Goal: Information Seeking & Learning: Learn about a topic

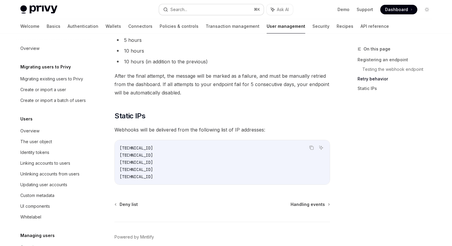
click at [221, 11] on button "Search... ⌘ K" at bounding box center [211, 9] width 105 height 11
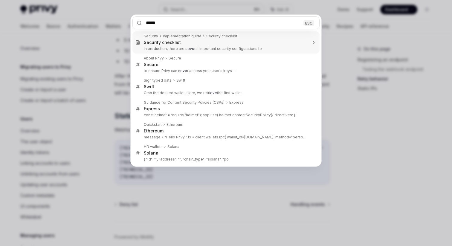
type input "******"
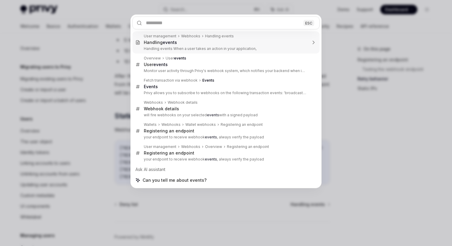
type textarea "*"
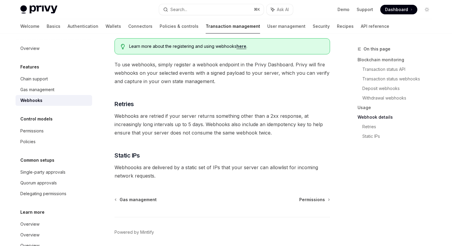
scroll to position [327, 0]
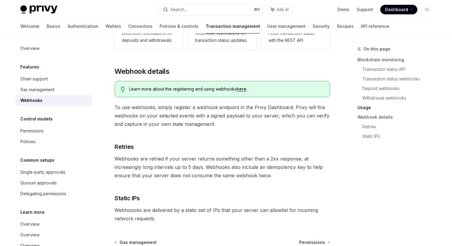
click at [237, 81] on div "Learn more about the registering and using webhooks here ." at bounding box center [221, 89] width 215 height 16
click at [258, 86] on span "Learn more about the registering and using webhooks here ." at bounding box center [226, 89] width 195 height 6
click at [224, 86] on span "Learn more about the registering and using webhooks here ." at bounding box center [226, 89] width 195 height 6
click at [251, 86] on span "Learn more about the registering and using webhooks here ." at bounding box center [226, 89] width 195 height 6
click at [242, 86] on link "here" at bounding box center [241, 88] width 10 height 5
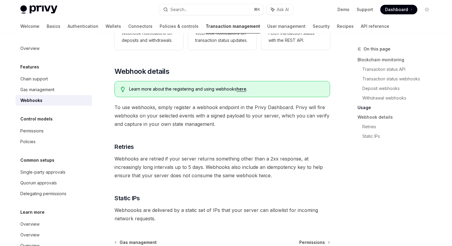
type textarea "*"
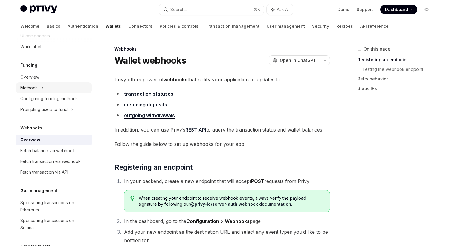
scroll to position [56, 0]
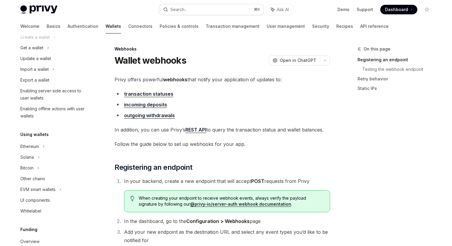
click at [216, 7] on button "Search... ⌘ K" at bounding box center [211, 9] width 105 height 11
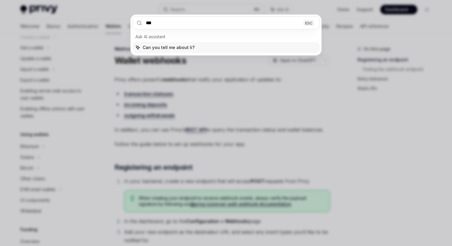
type input "****"
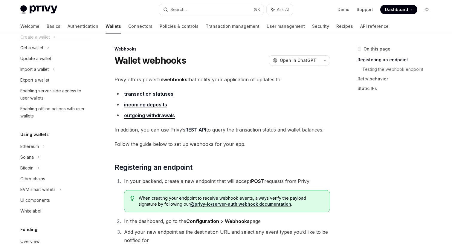
type textarea "*"
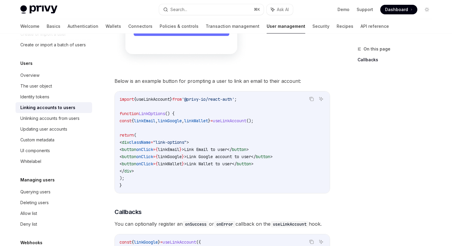
scroll to position [467, 0]
